Goal: Transaction & Acquisition: Download file/media

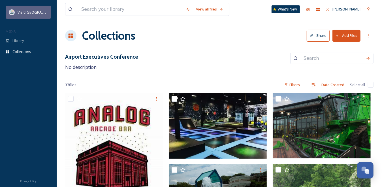
click at [27, 11] on span "Visit [GEOGRAPHIC_DATA]" at bounding box center [40, 11] width 44 height 5
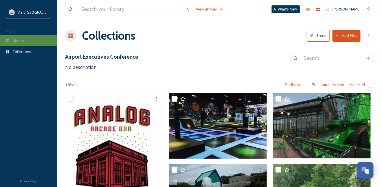
click at [22, 41] on span "Library" at bounding box center [17, 40] width 11 height 5
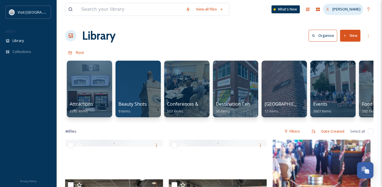
click at [350, 11] on span "[PERSON_NAME]" at bounding box center [346, 9] width 28 height 5
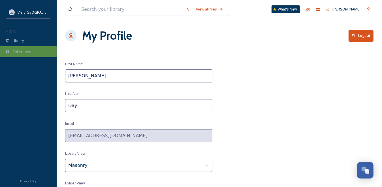
click at [22, 53] on span "Collections" at bounding box center [21, 51] width 19 height 5
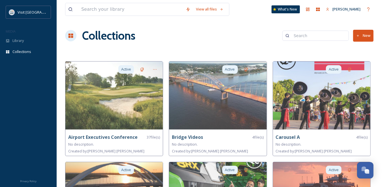
click at [308, 36] on input at bounding box center [318, 35] width 55 height 11
type input "s"
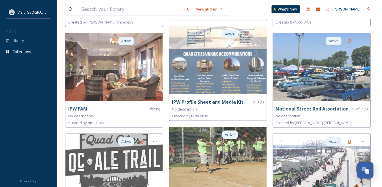
scroll to position [430, 0]
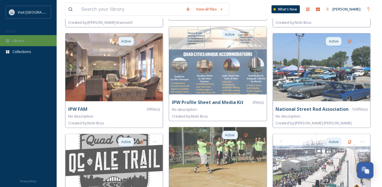
type input "headshot"
click at [16, 38] on span "Library" at bounding box center [17, 40] width 11 height 5
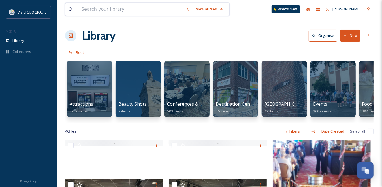
click at [109, 8] on input at bounding box center [130, 9] width 104 height 12
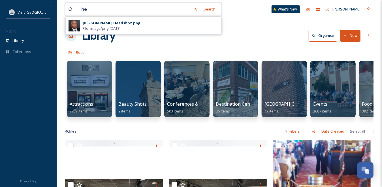
type input "h"
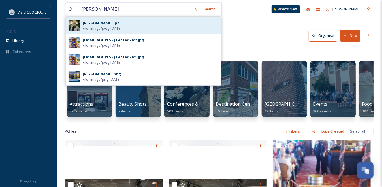
type input "[PERSON_NAME]"
click at [88, 27] on span "File - image/jpeg - [DATE]" at bounding box center [102, 28] width 39 height 5
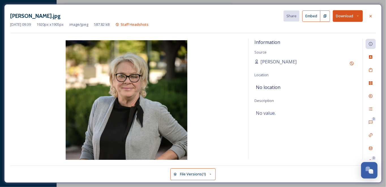
click at [347, 16] on button "Download" at bounding box center [348, 16] width 30 height 12
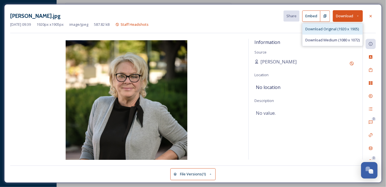
click at [330, 26] on span "Download Original (1920 x 1905)" at bounding box center [331, 28] width 53 height 5
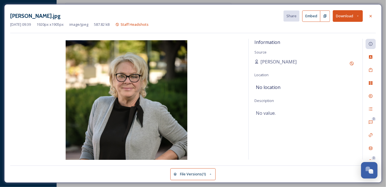
click at [328, 68] on div "Information Source [PERSON_NAME] Location No location Description No value." at bounding box center [306, 99] width 114 height 121
click at [370, 16] on icon at bounding box center [370, 16] width 5 height 5
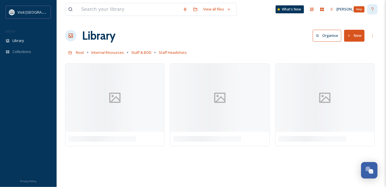
click at [358, 10] on div "Help" at bounding box center [359, 9] width 11 height 6
